Goal: Task Accomplishment & Management: Manage account settings

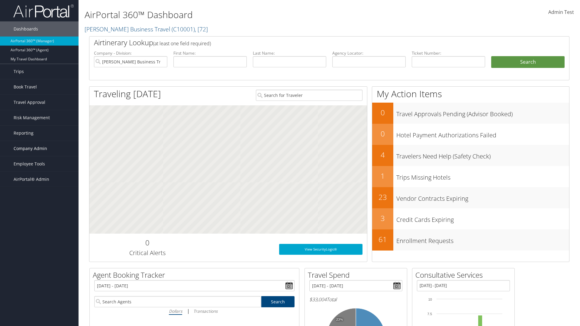
click at [39, 149] on span "Company Admin" at bounding box center [31, 148] width 34 height 15
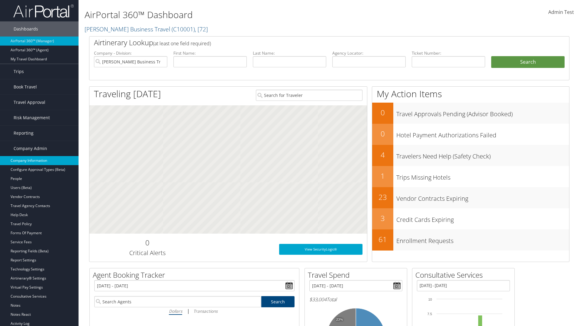
click at [39, 161] on link "Company Information" at bounding box center [39, 160] width 78 height 9
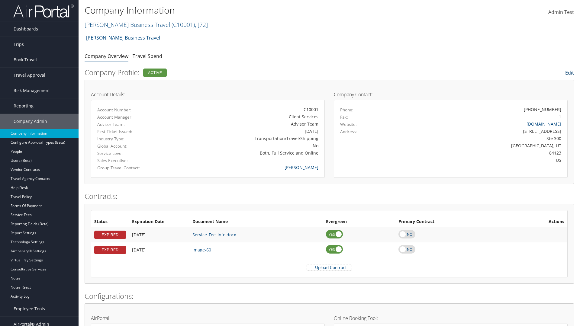
click at [568, 73] on link "Edit" at bounding box center [569, 72] width 9 height 7
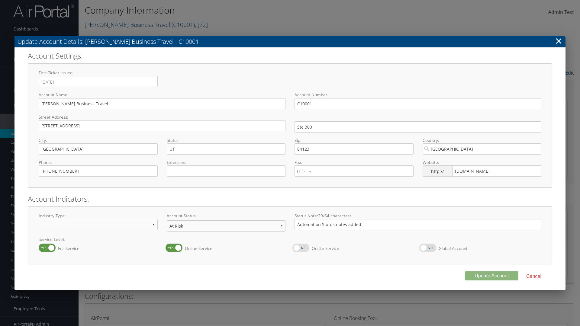
select select "32"
select select "8"
